Goal: Task Accomplishment & Management: Manage account settings

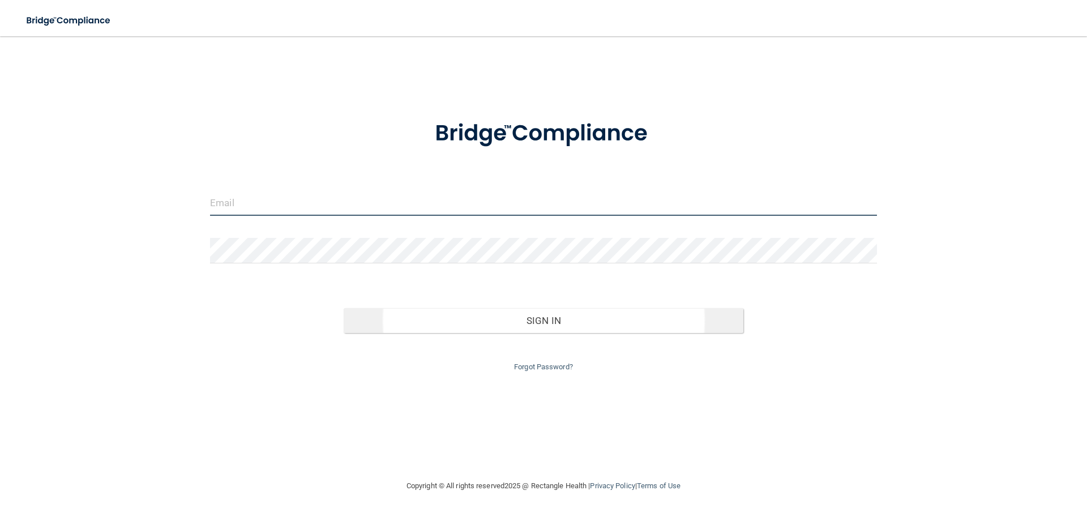
type input "[EMAIL_ADDRESS][DOMAIN_NAME]"
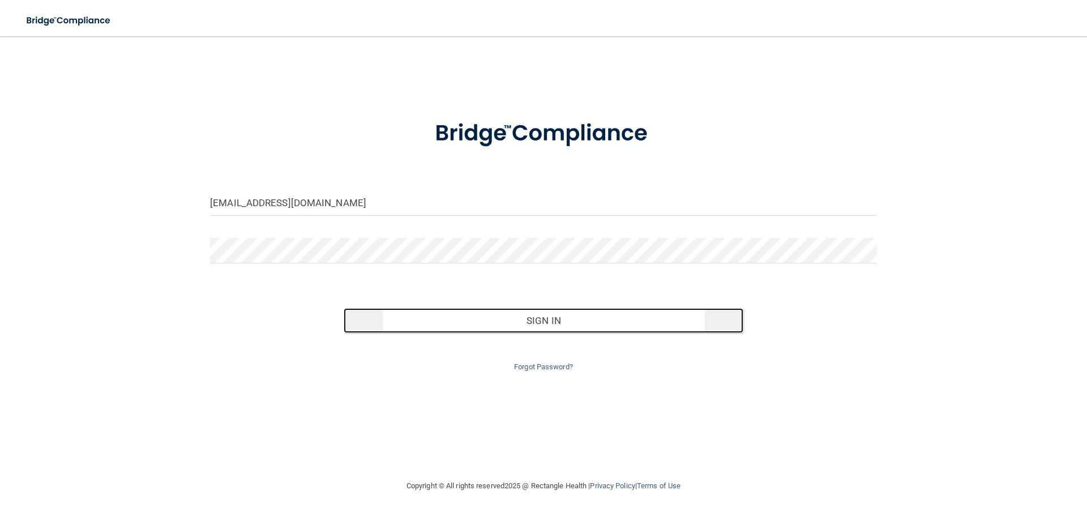
click at [547, 320] on button "Sign In" at bounding box center [543, 320] width 400 height 25
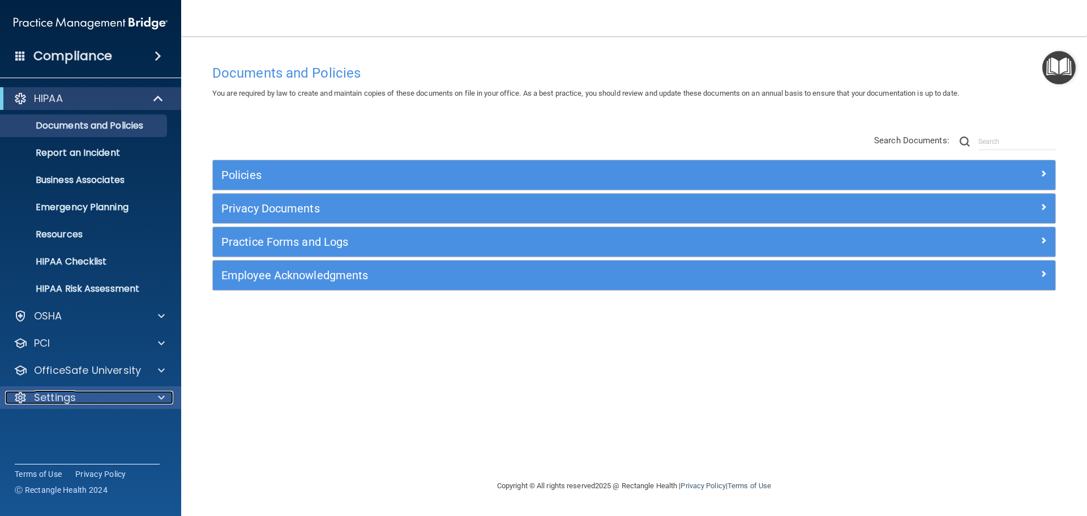
click at [162, 396] on span at bounding box center [161, 397] width 7 height 14
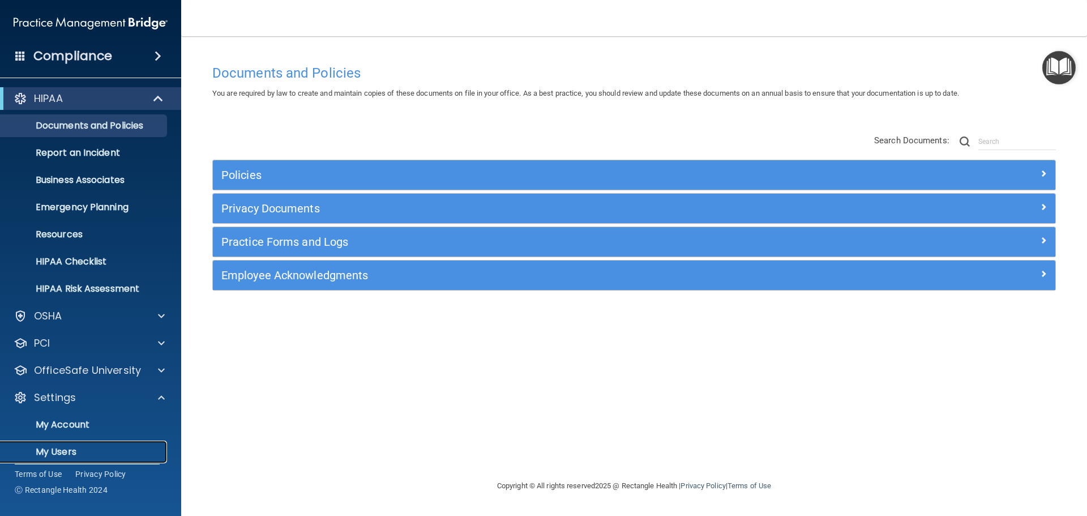
click at [51, 446] on p "My Users" at bounding box center [84, 451] width 154 height 11
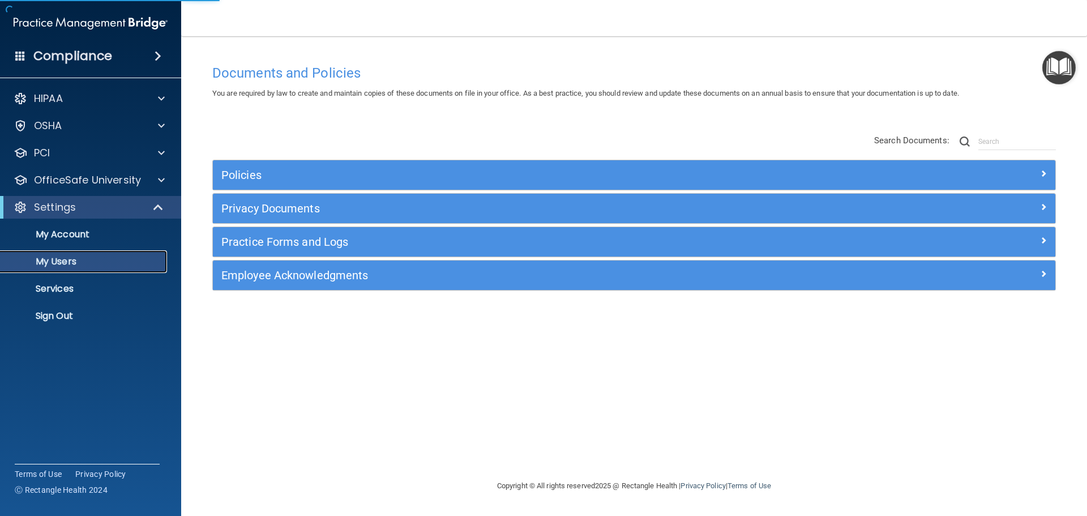
select select "20"
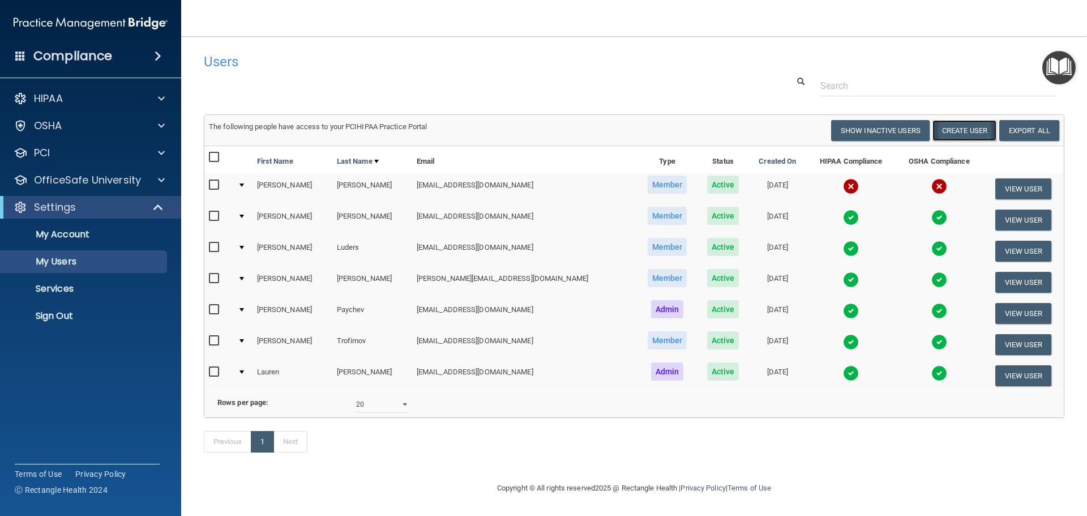
click at [960, 129] on button "Create User" at bounding box center [964, 130] width 64 height 21
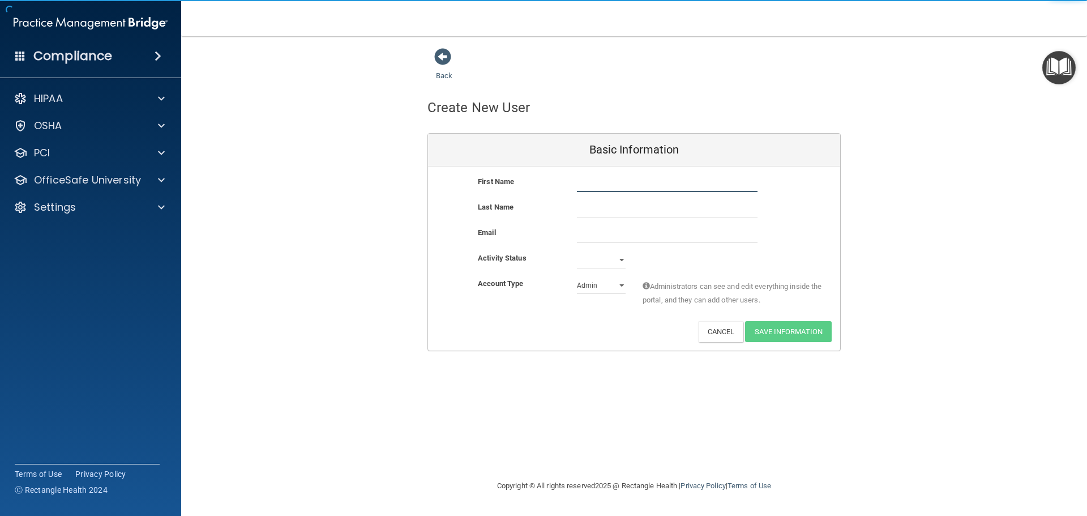
click at [605, 180] on input "text" at bounding box center [667, 183] width 181 height 17
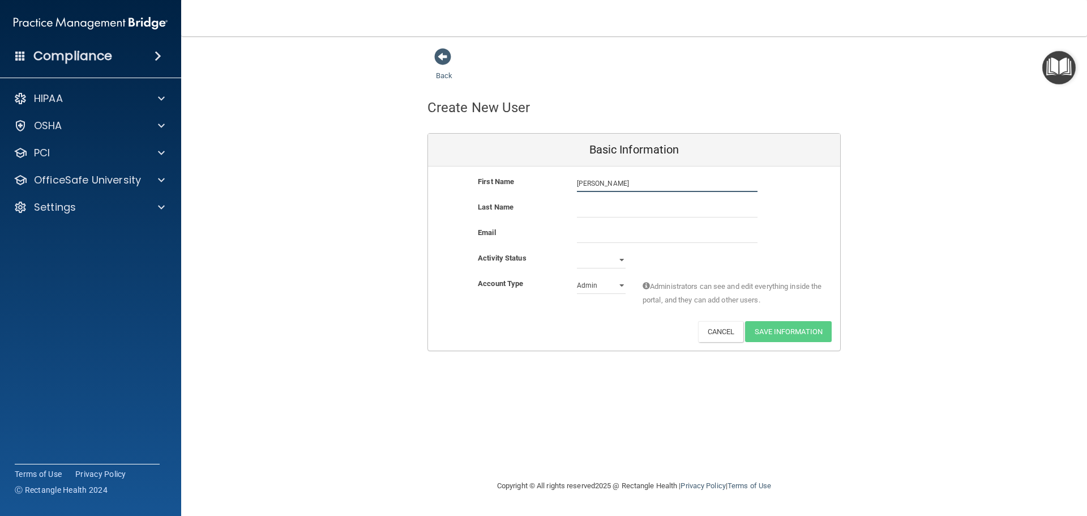
click at [579, 182] on input "[PERSON_NAME]" at bounding box center [667, 183] width 181 height 17
type input "[PERSON_NAME]"
click at [600, 204] on input "text" at bounding box center [667, 208] width 181 height 17
type input "[PERSON_NAME]"
click at [619, 258] on select "Active Inactive" at bounding box center [601, 259] width 49 height 17
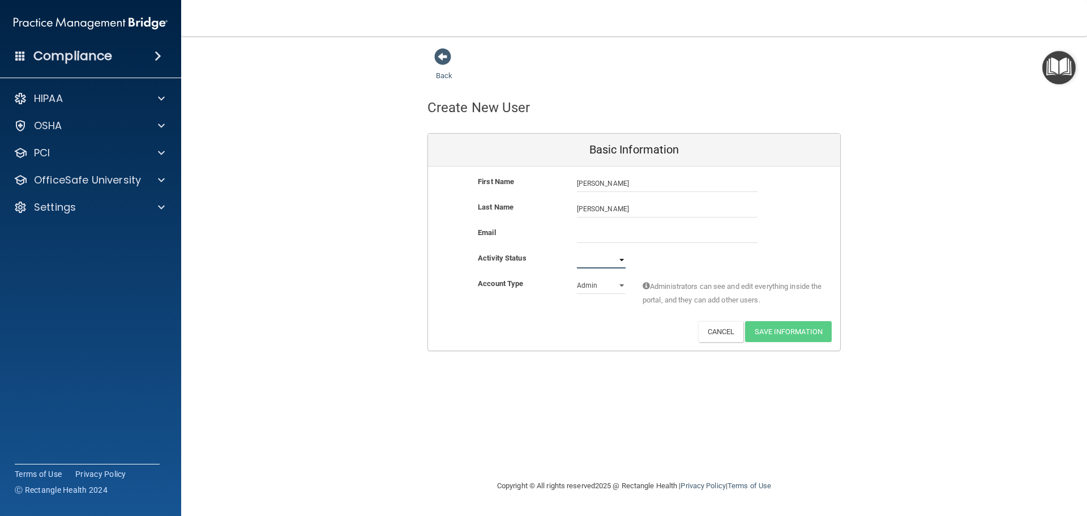
select select "active"
click at [577, 251] on select "Active Inactive" at bounding box center [601, 259] width 49 height 17
click at [624, 285] on select "Admin Member" at bounding box center [601, 285] width 49 height 17
select select "practice_member"
click at [577, 277] on select "Admin Member" at bounding box center [601, 285] width 49 height 17
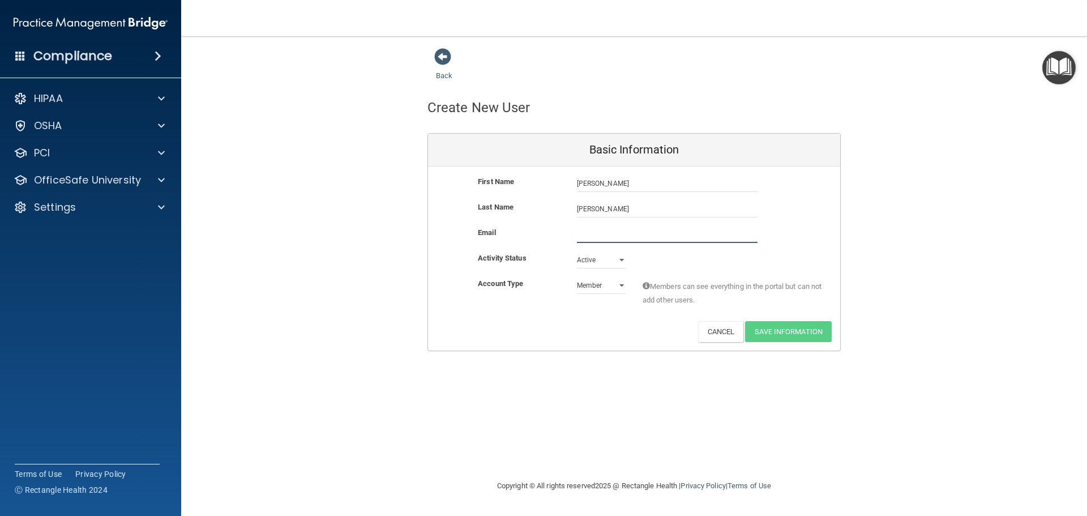
click at [590, 235] on input "email" at bounding box center [667, 234] width 181 height 17
paste input "[EMAIL_ADDRESS][DOMAIN_NAME]"
type input "[EMAIL_ADDRESS][DOMAIN_NAME]"
click at [776, 332] on button "Save Information" at bounding box center [788, 333] width 87 height 21
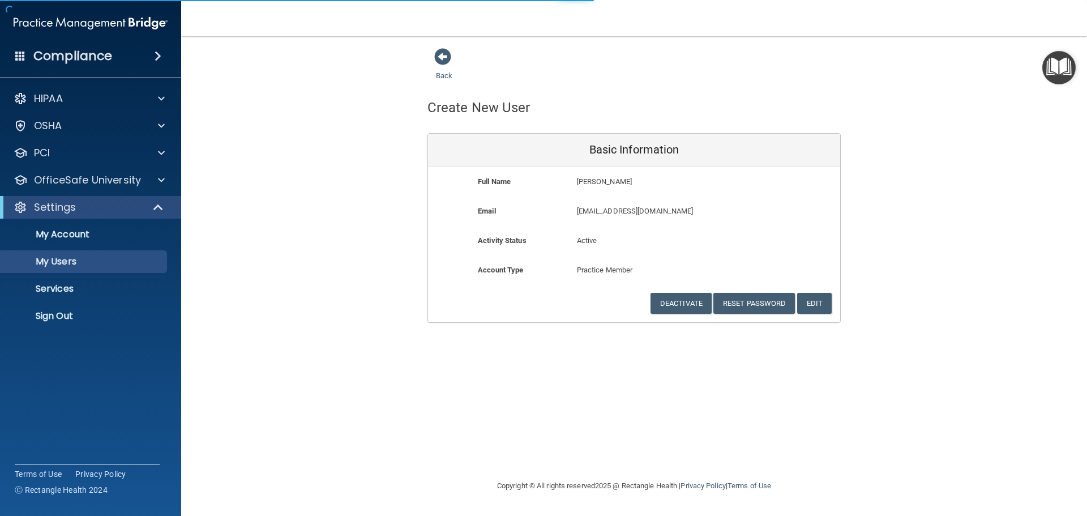
select select "20"
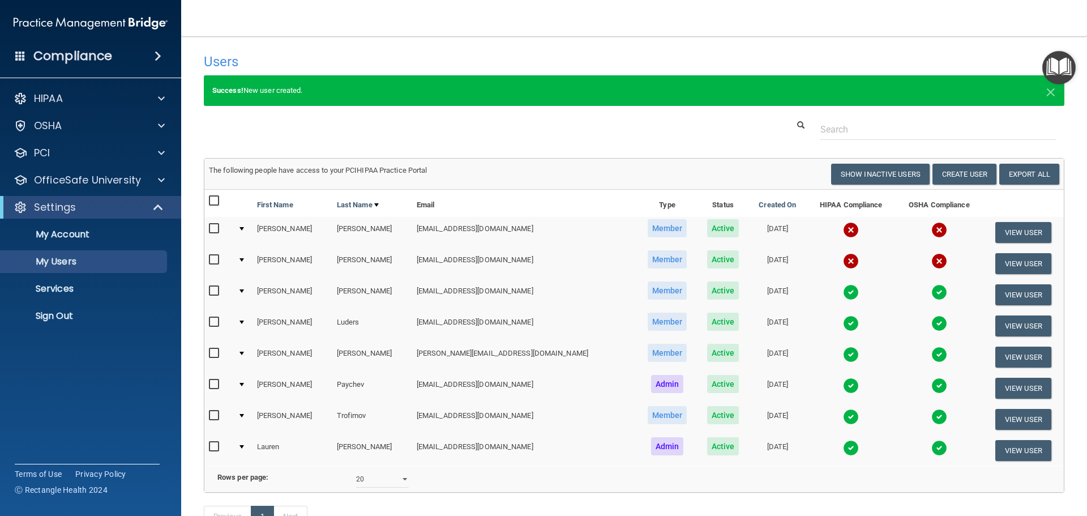
click at [243, 259] on div at bounding box center [241, 259] width 5 height 3
click at [244, 257] on td at bounding box center [242, 263] width 19 height 31
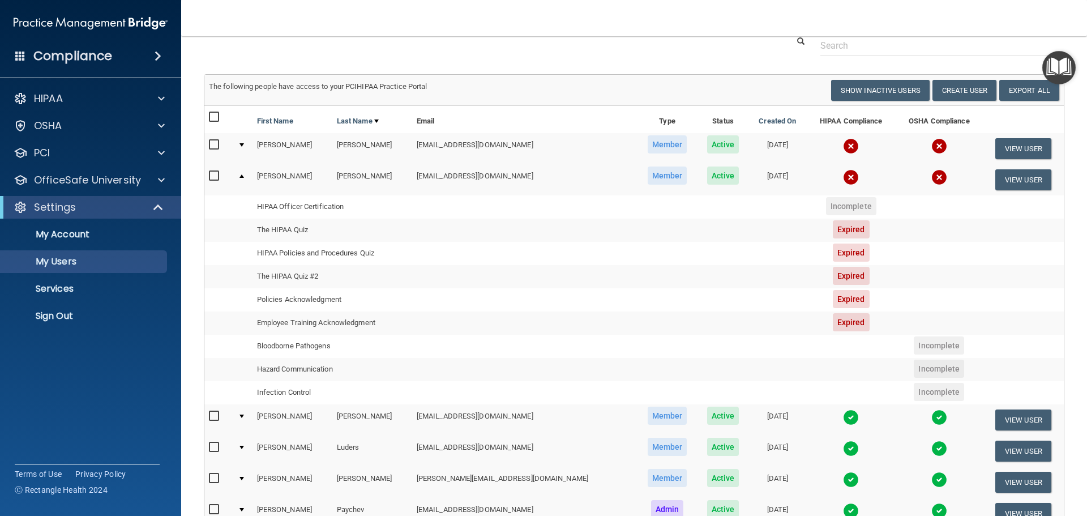
scroll to position [113, 0]
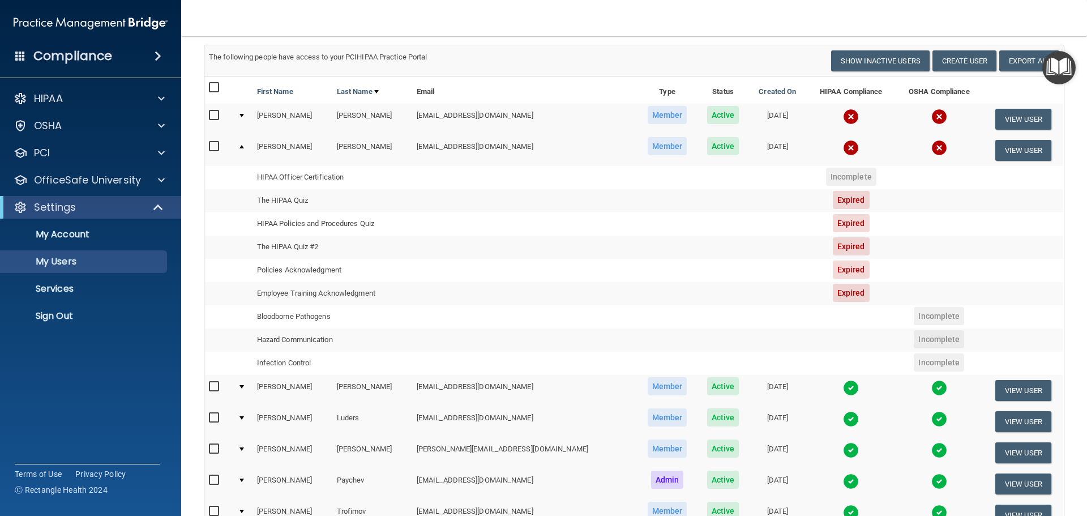
click at [707, 151] on span "Active" at bounding box center [723, 146] width 32 height 18
click at [217, 145] on input "checkbox" at bounding box center [215, 146] width 13 height 9
checkbox input "true"
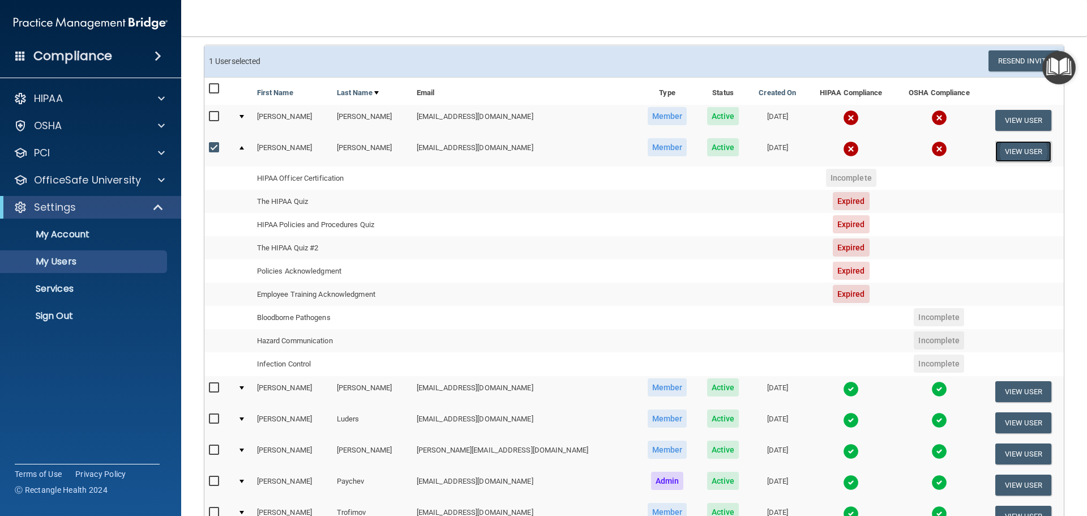
click at [1006, 153] on button "View User" at bounding box center [1023, 151] width 56 height 21
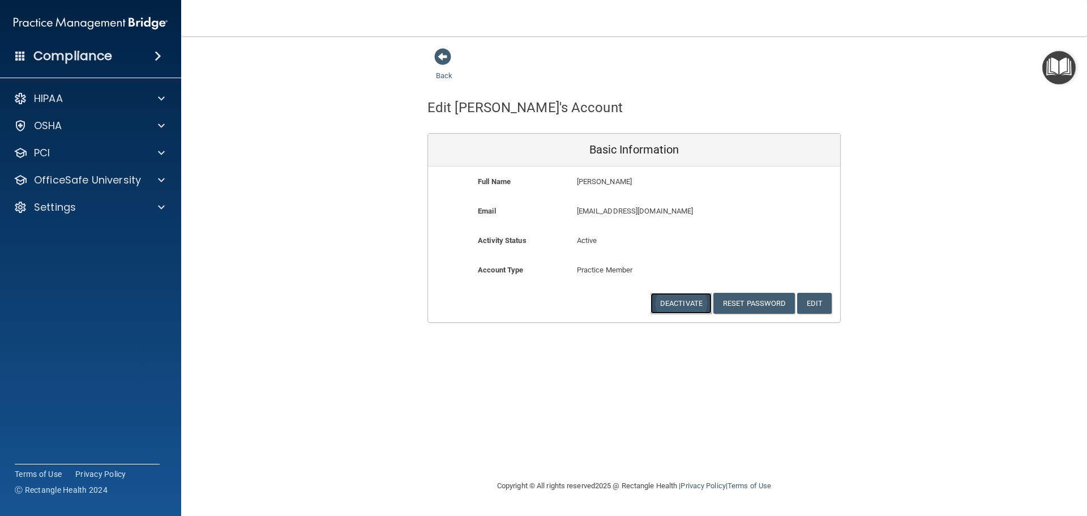
click at [687, 307] on button "Deactivate" at bounding box center [680, 303] width 61 height 21
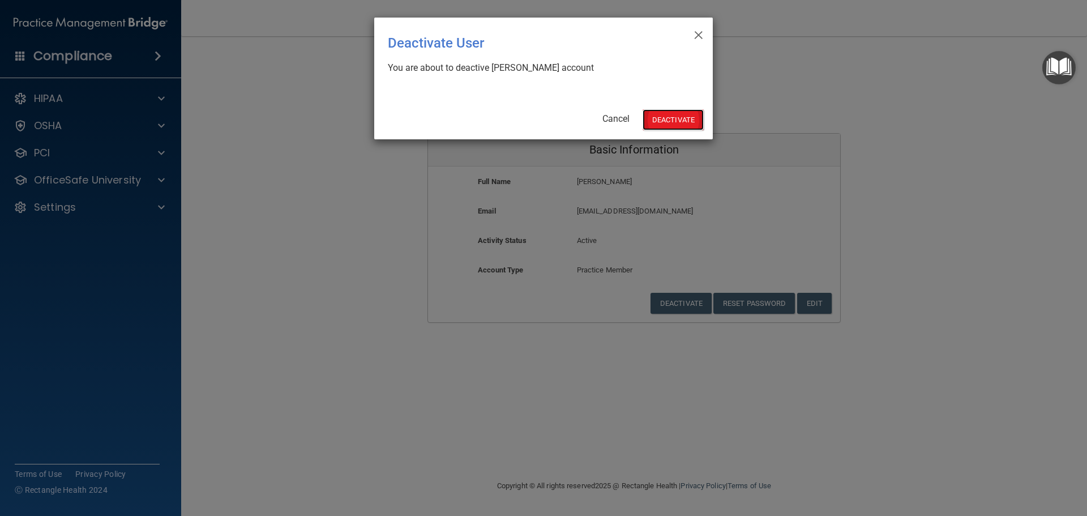
click at [681, 116] on button "Deactivate" at bounding box center [672, 119] width 61 height 21
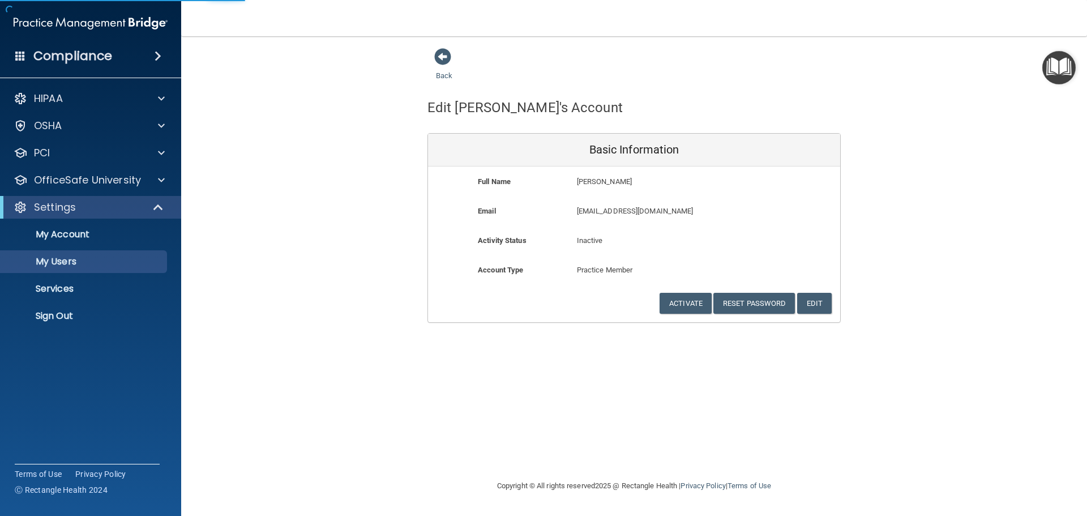
select select "20"
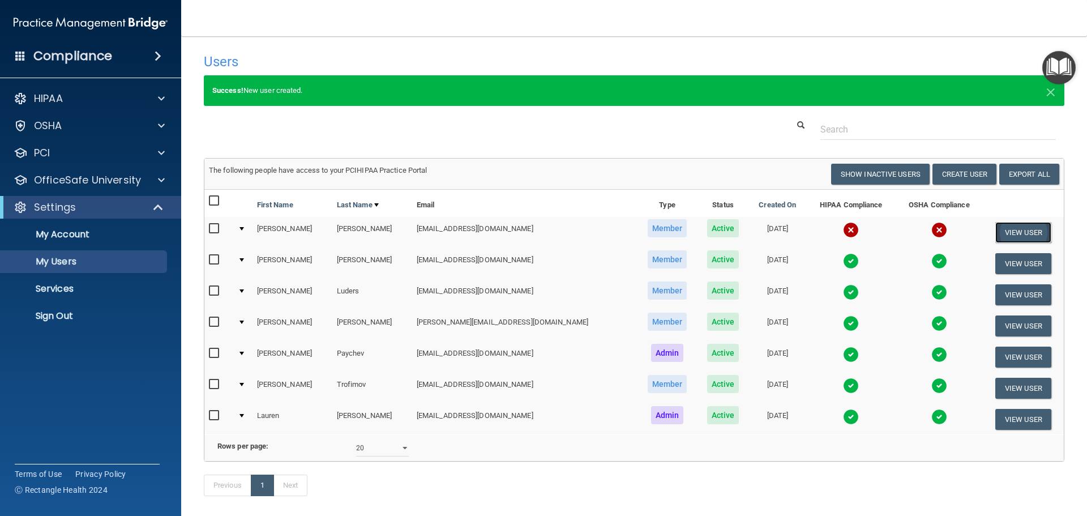
click at [1014, 230] on button "View User" at bounding box center [1023, 232] width 56 height 21
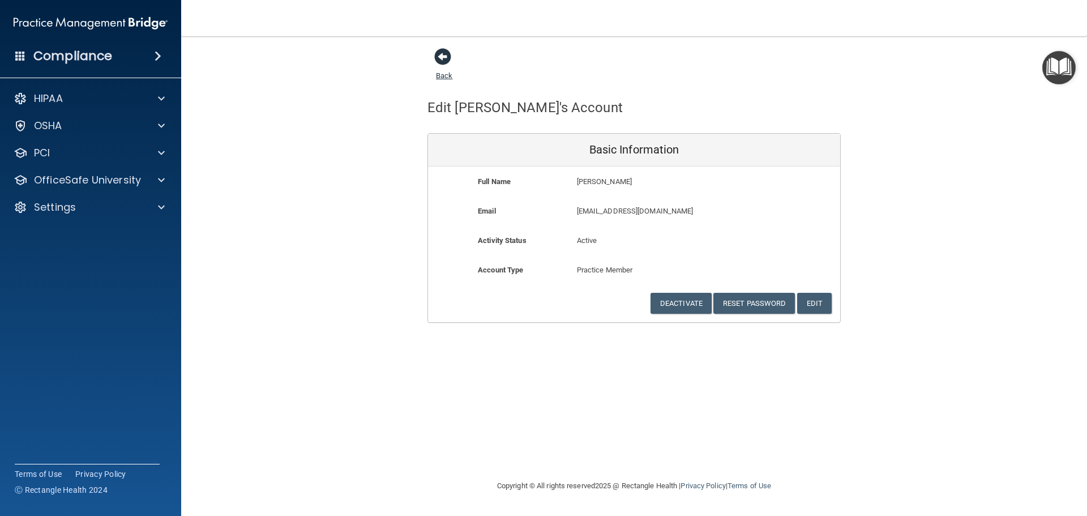
click at [440, 57] on span at bounding box center [442, 56] width 17 height 17
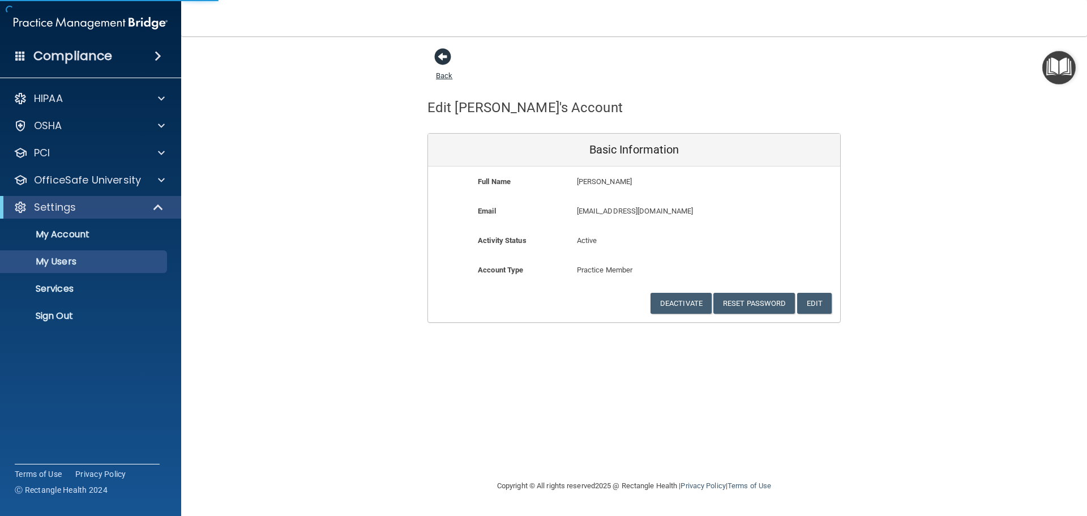
select select "20"
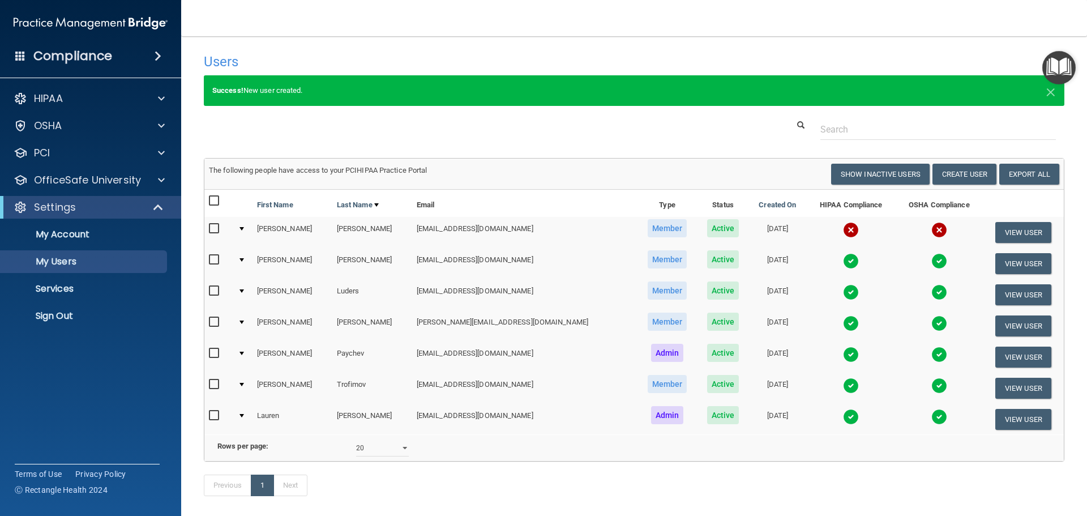
click at [244, 228] on div at bounding box center [241, 228] width 5 height 3
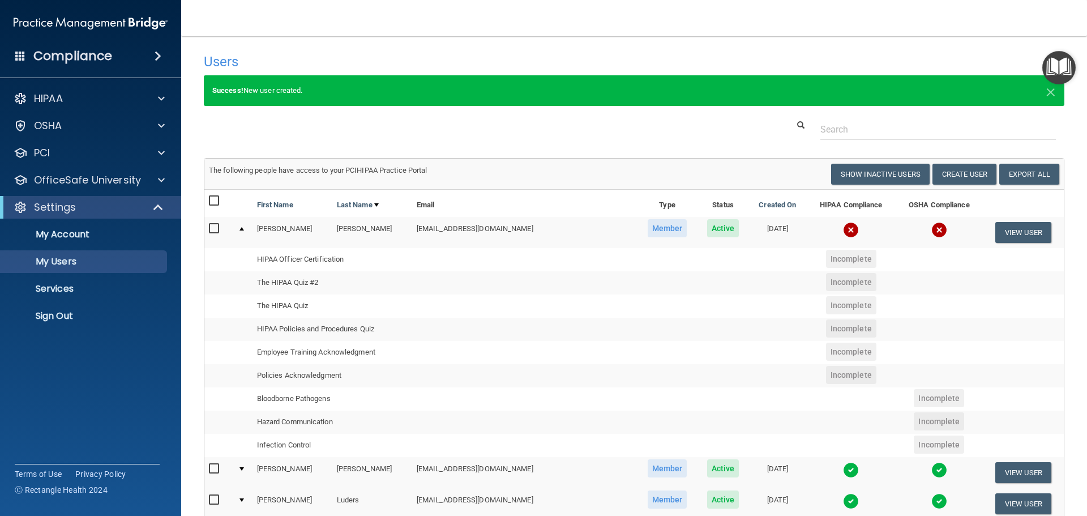
click at [242, 227] on div at bounding box center [241, 228] width 5 height 3
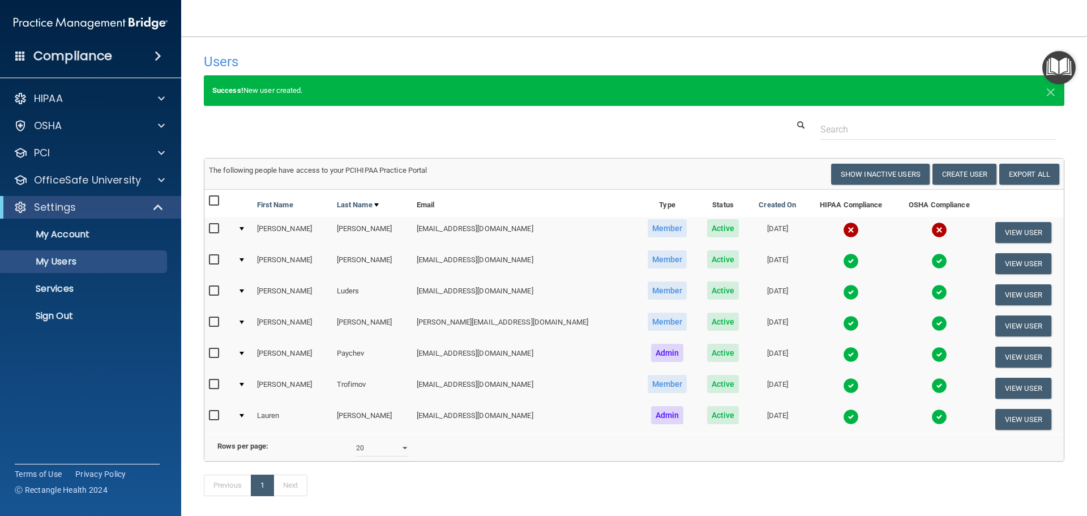
click at [214, 229] on input "checkbox" at bounding box center [215, 228] width 13 height 9
checkbox input "true"
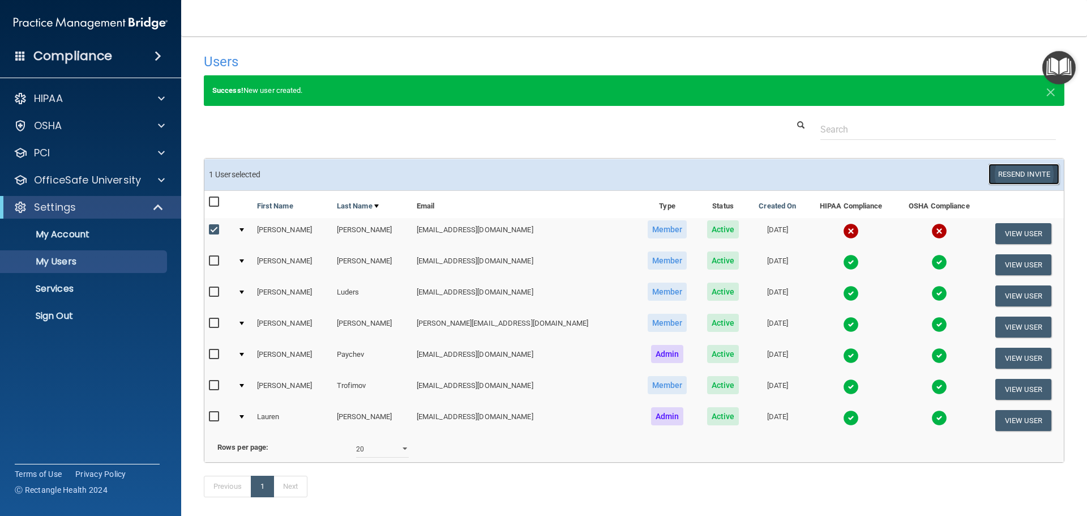
click at [1018, 173] on button "Resend Invite" at bounding box center [1023, 174] width 71 height 21
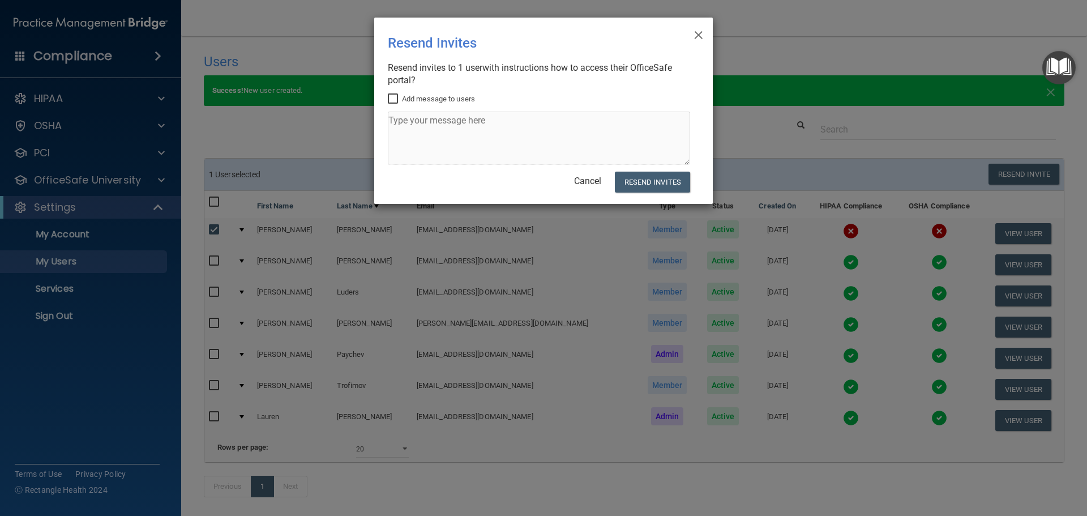
click at [392, 97] on input "Add message to users" at bounding box center [394, 99] width 13 height 9
checkbox input "true"
click at [403, 119] on textarea at bounding box center [539, 137] width 302 height 53
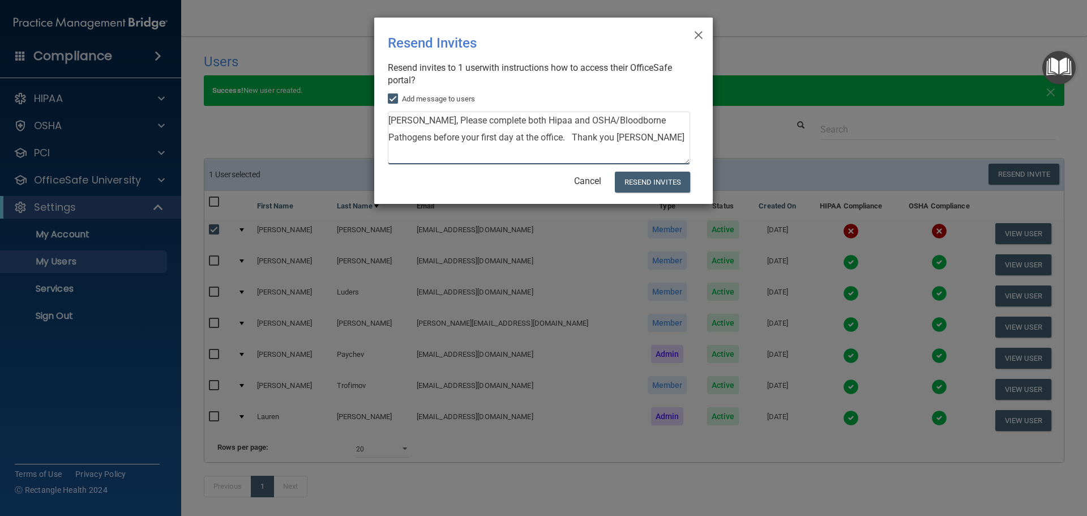
click at [531, 121] on textarea "Sandra, Please complete both Hipaa and OSHA/Bloodborne Pathogens before your fi…" at bounding box center [539, 137] width 302 height 53
type textarea "Sandra, Please complete both HIPAA and OSHA/Bloodborne Pathogens before your fi…"
click at [647, 182] on button "Resend Invites" at bounding box center [652, 181] width 75 height 21
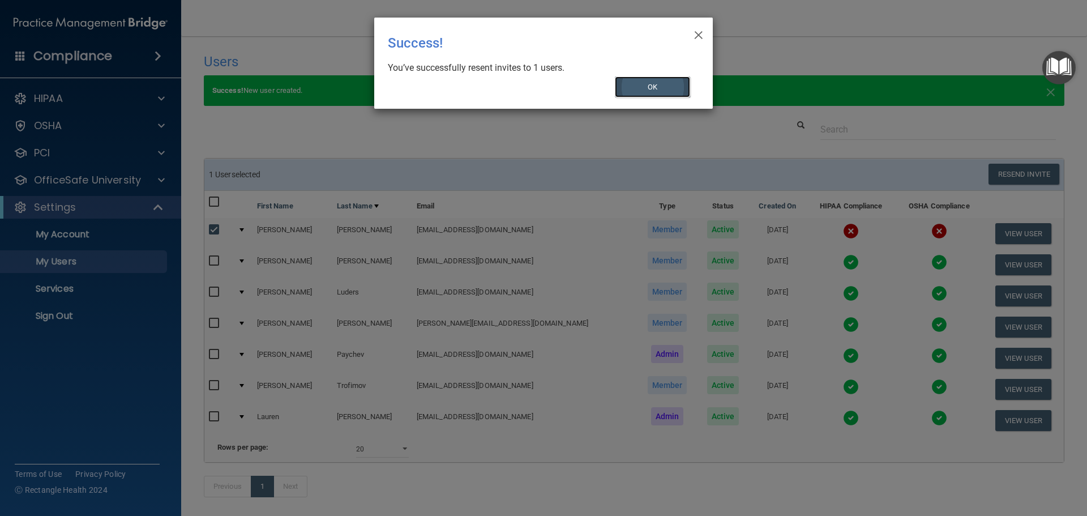
click at [660, 83] on button "OK" at bounding box center [653, 86] width 76 height 21
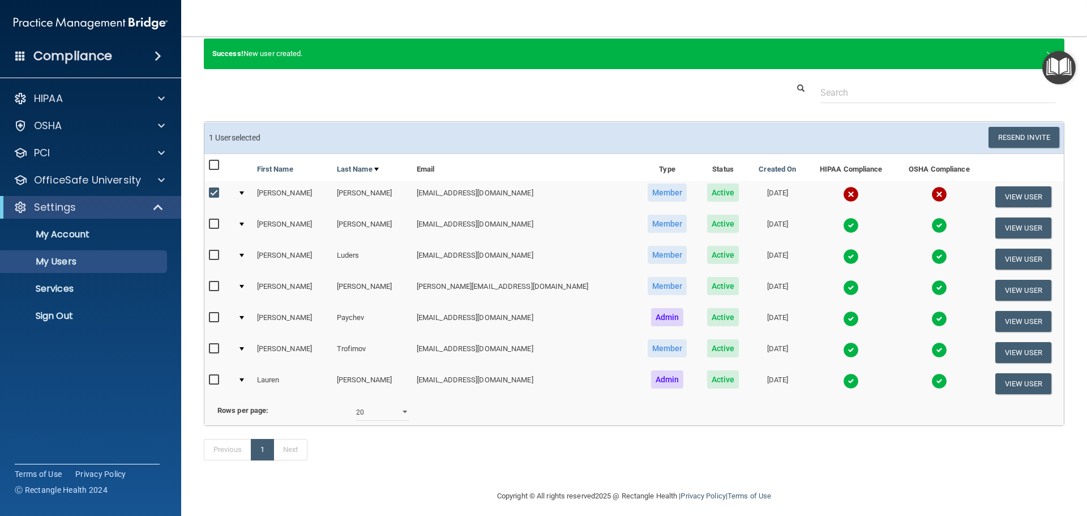
scroll to position [61, 0]
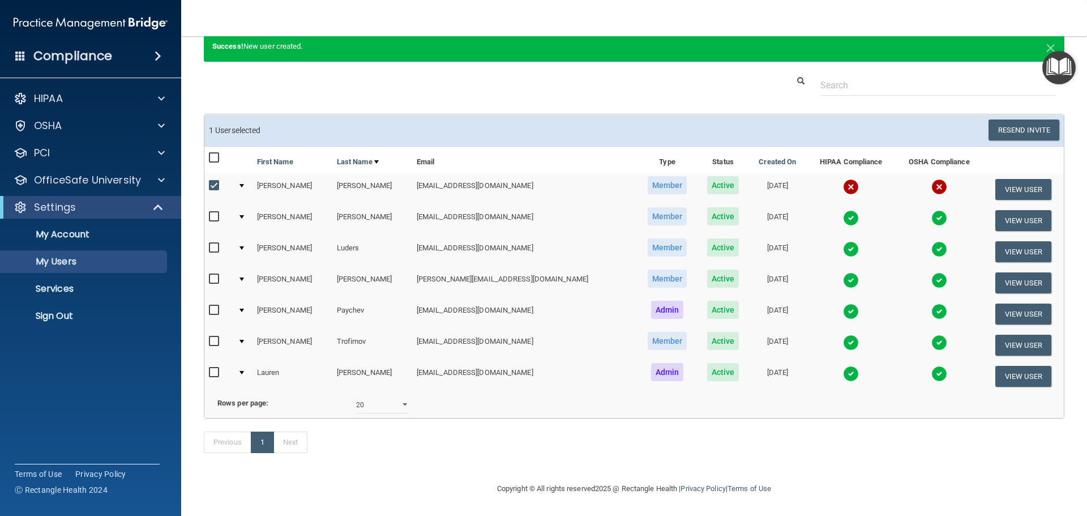
click at [243, 371] on div at bounding box center [241, 372] width 5 height 3
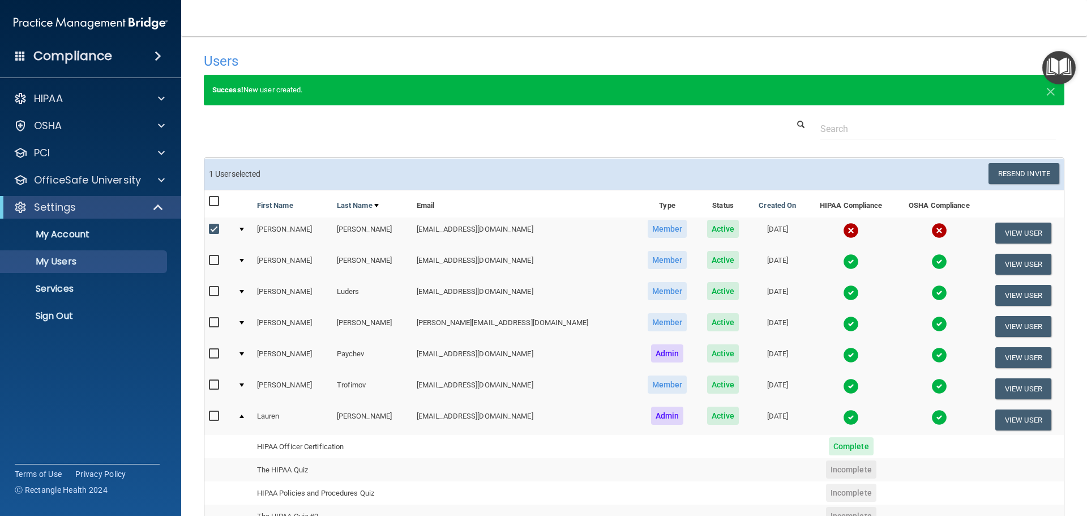
scroll to position [0, 0]
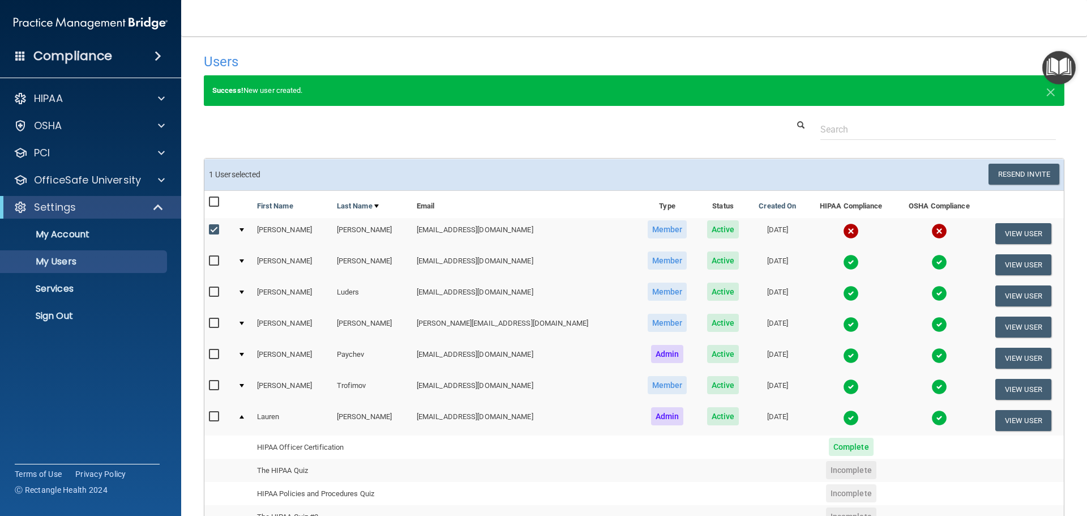
click at [211, 227] on input "checkbox" at bounding box center [215, 229] width 13 height 9
checkbox input "false"
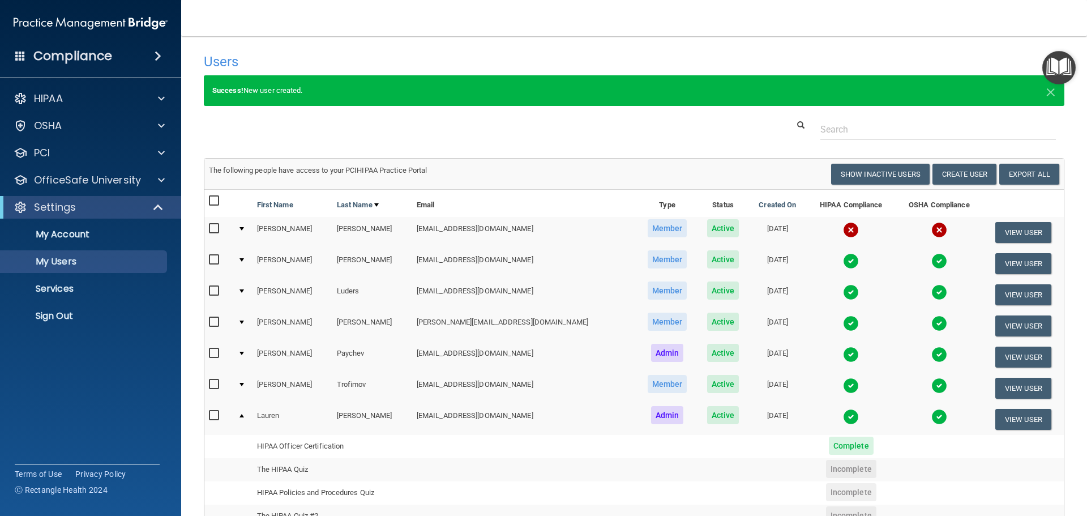
click at [212, 381] on input "checkbox" at bounding box center [215, 384] width 13 height 9
checkbox input "true"
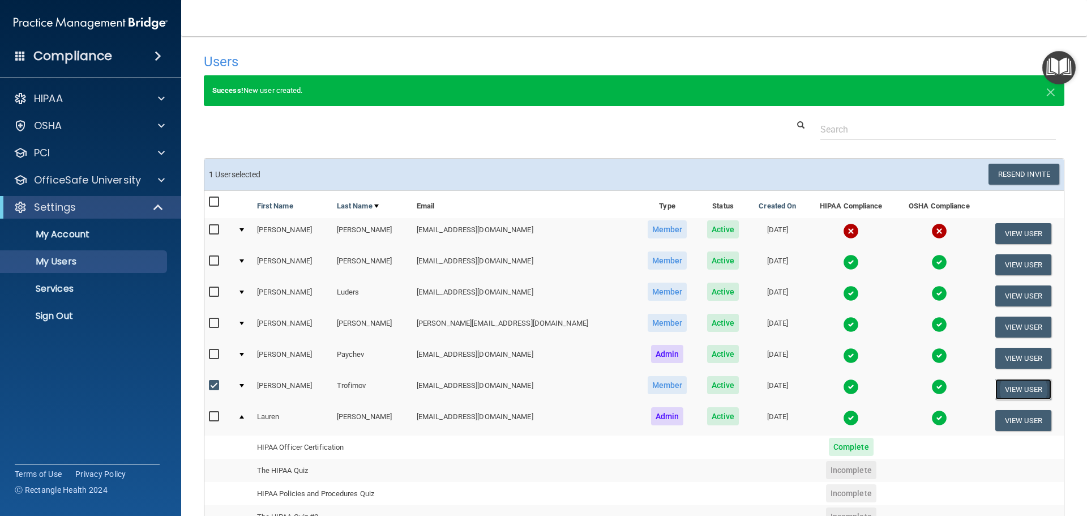
click at [1014, 392] on button "View User" at bounding box center [1023, 389] width 56 height 21
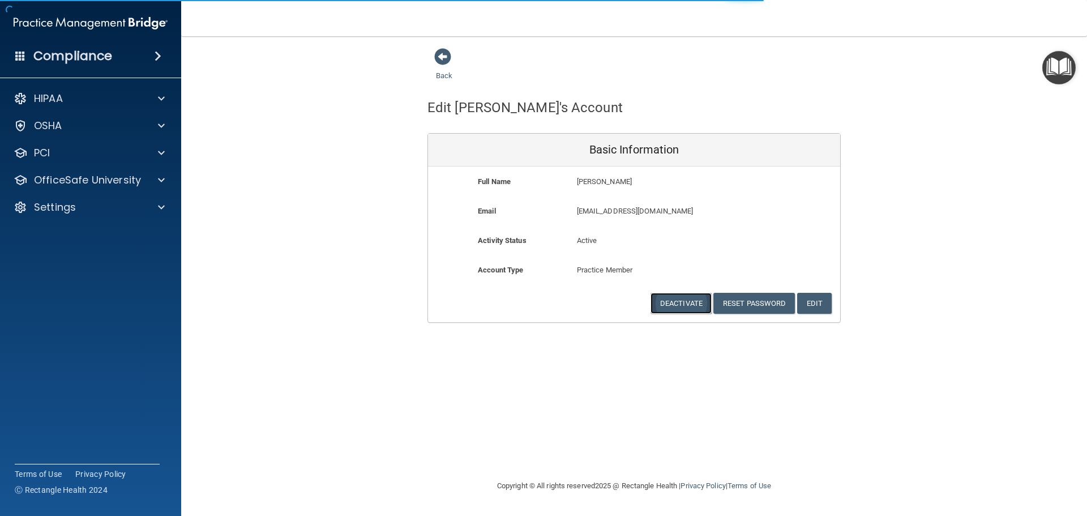
click at [690, 302] on button "Deactivate" at bounding box center [680, 303] width 61 height 21
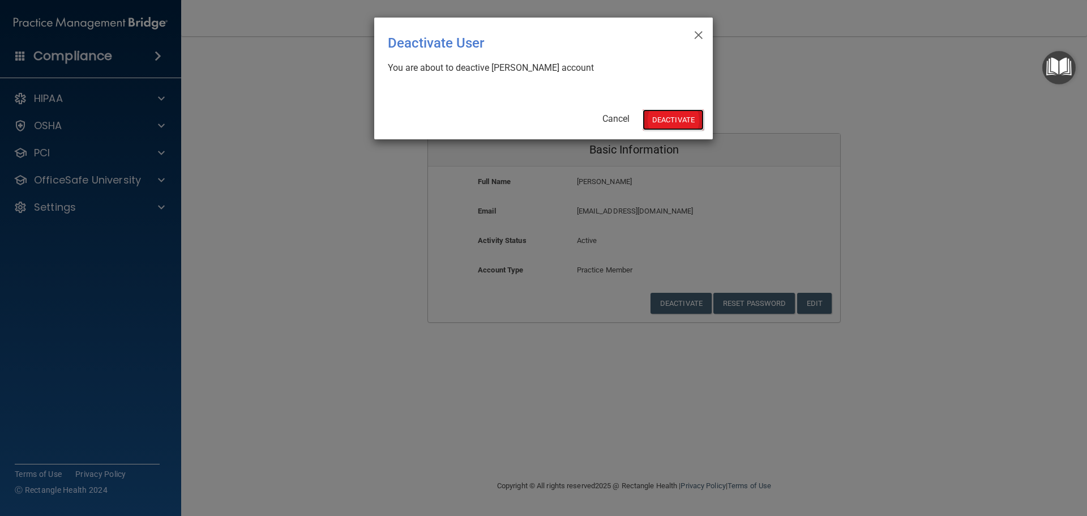
click at [671, 123] on button "Deactivate" at bounding box center [672, 119] width 61 height 21
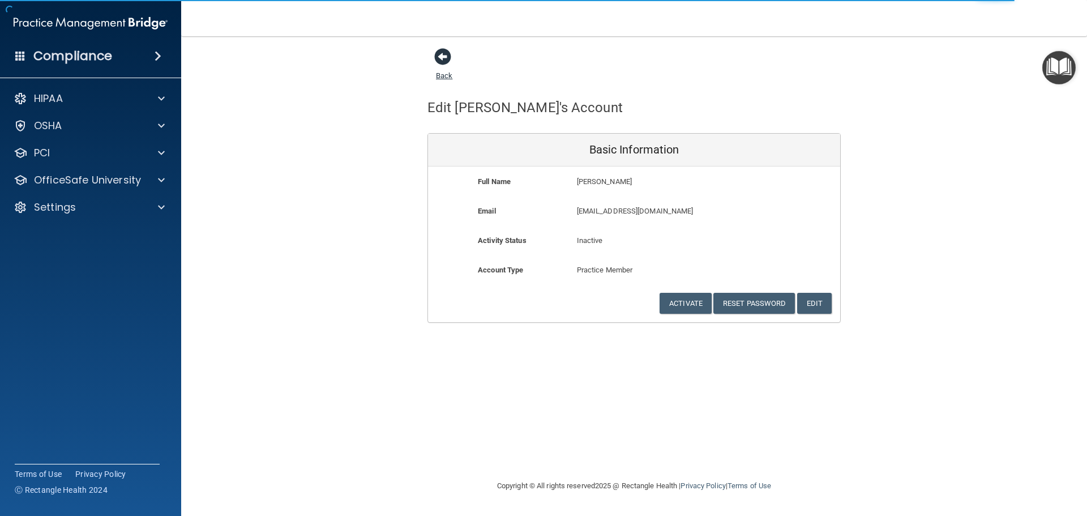
click at [443, 51] on span at bounding box center [442, 56] width 17 height 17
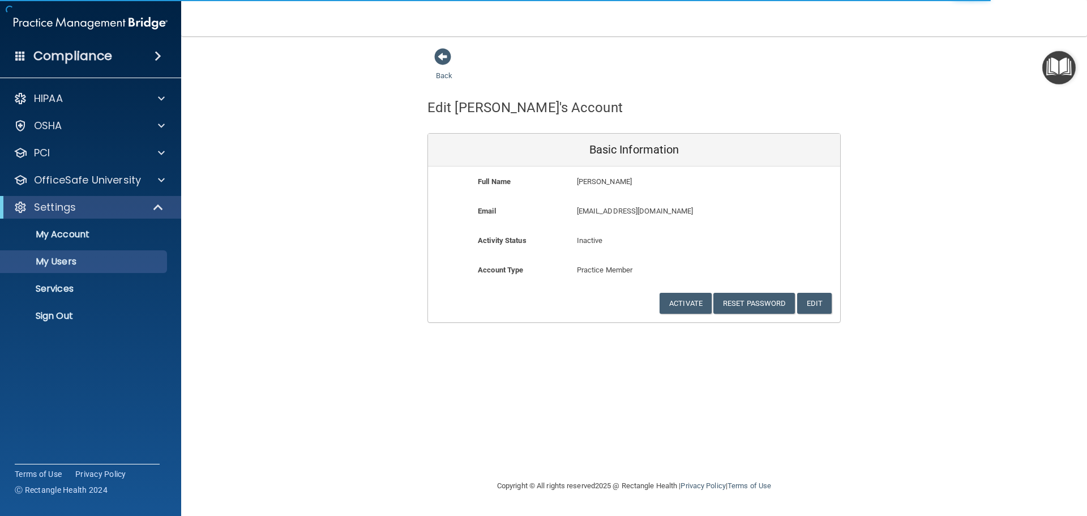
select select "20"
